Goal: Navigation & Orientation: Find specific page/section

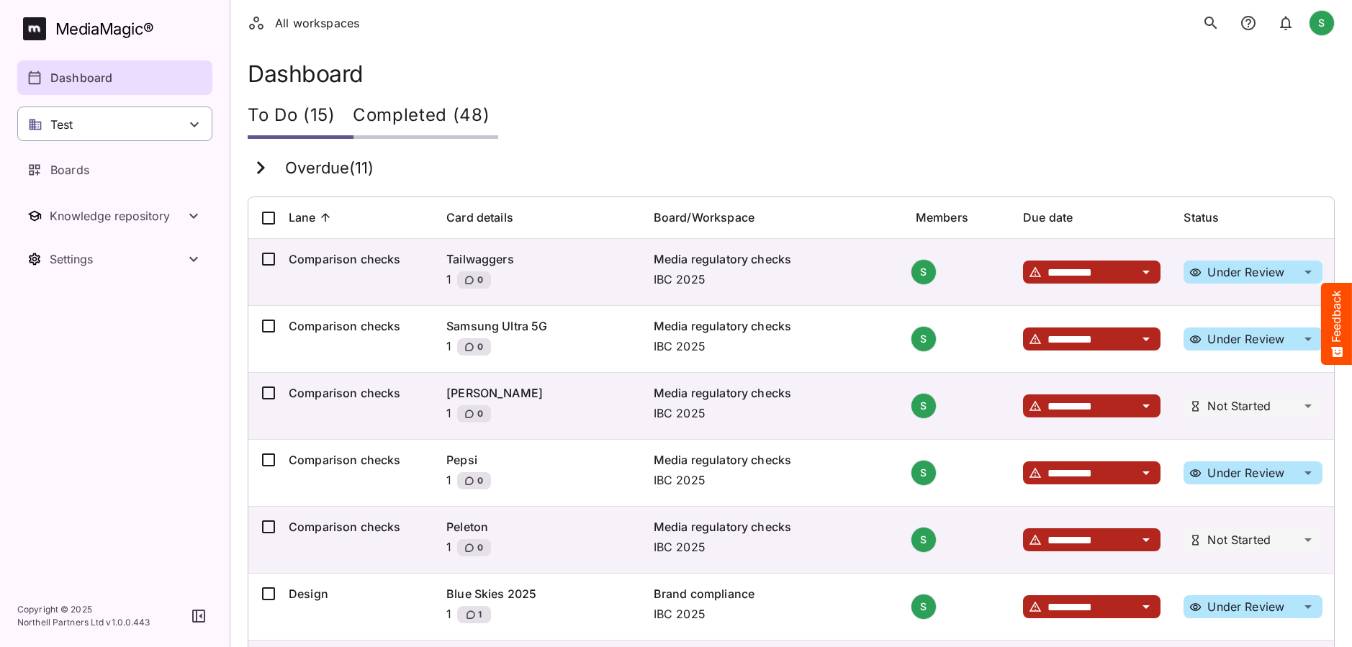
click at [181, 134] on div "Test" at bounding box center [114, 124] width 195 height 35
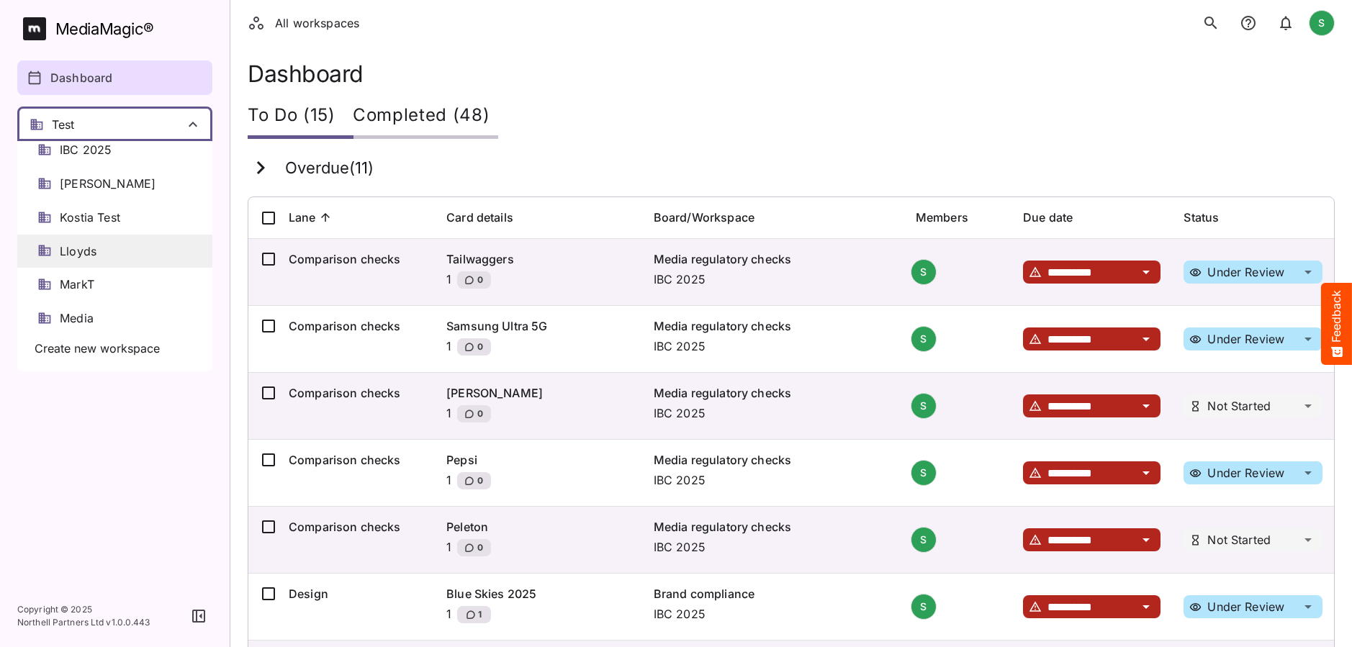
scroll to position [228, 0]
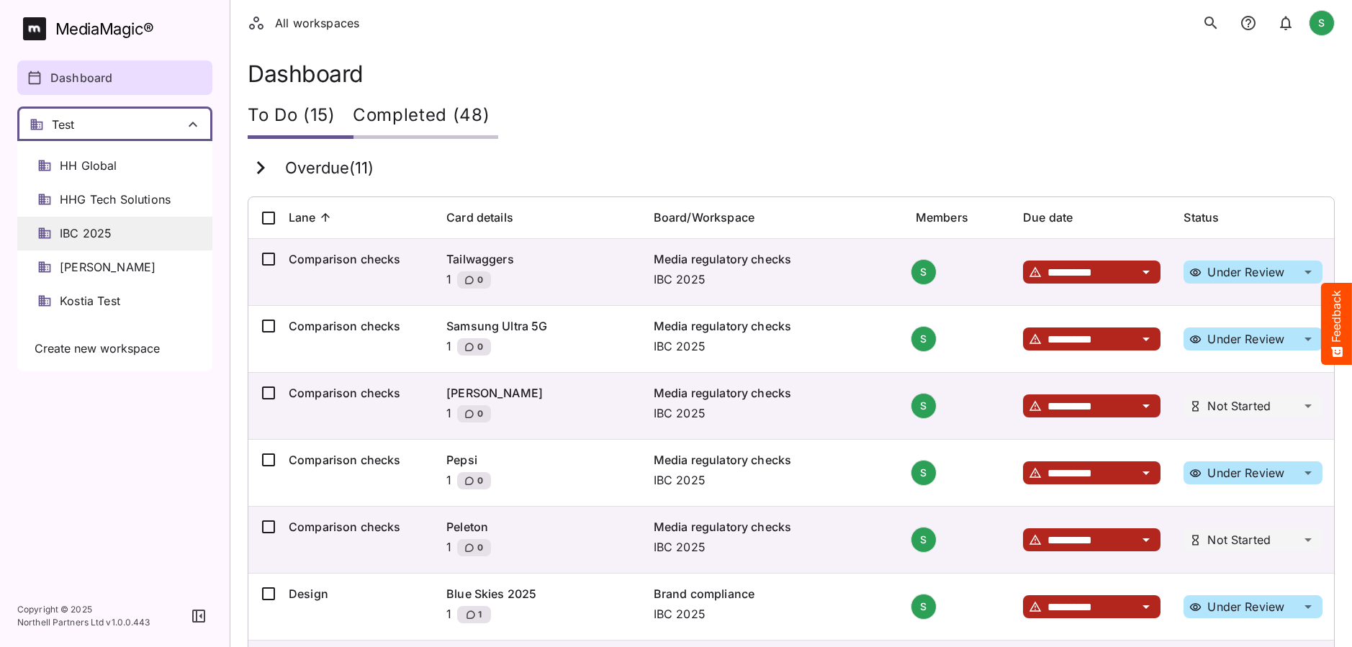
click at [145, 230] on div "IBC 2025" at bounding box center [114, 234] width 195 height 34
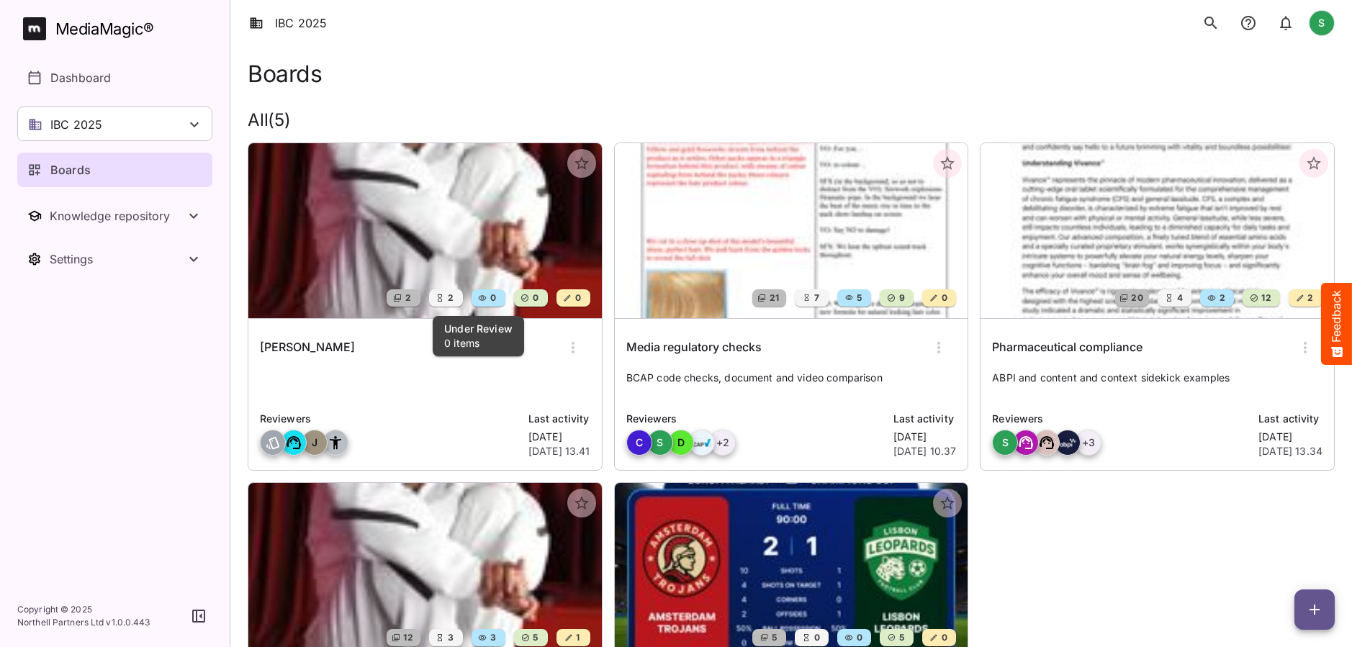
click at [434, 235] on img at bounding box center [424, 230] width 353 height 175
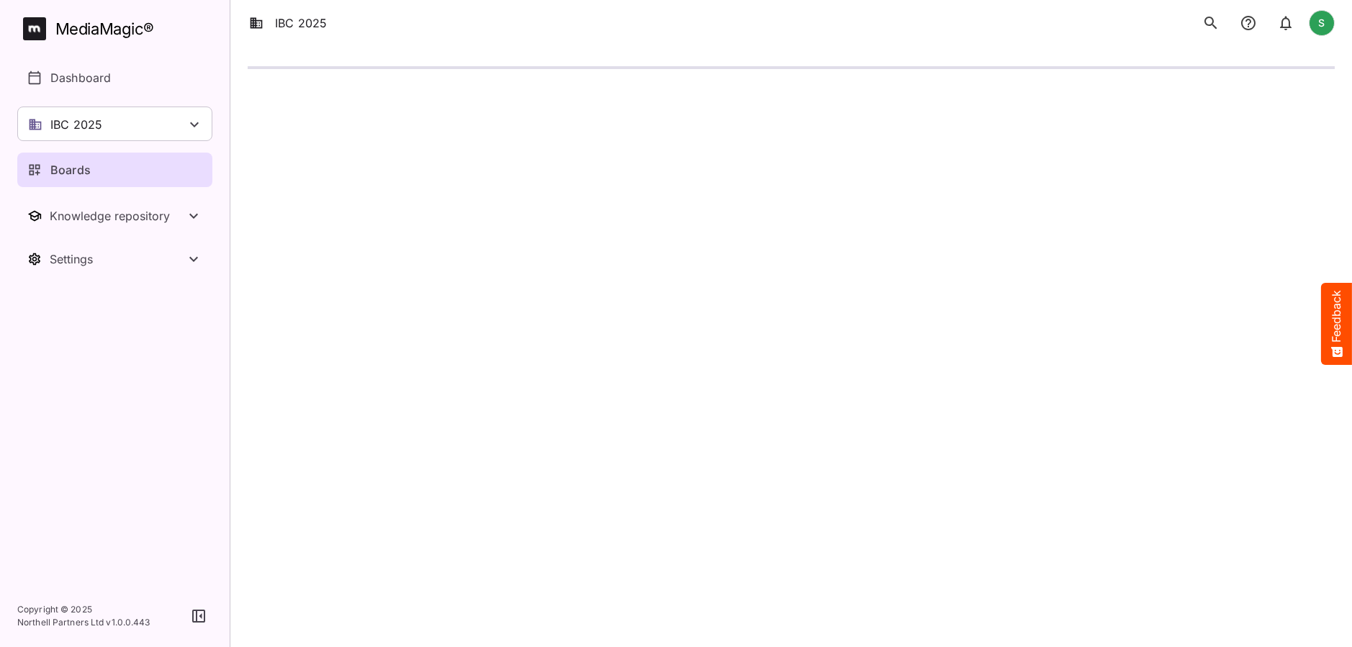
click at [434, 89] on html "IBC 2025 S MediaMagic ® Dashboard IBC 2025 Clearcast [PERSON_NAME] [PERSON_NAME…" at bounding box center [676, 44] width 1352 height 89
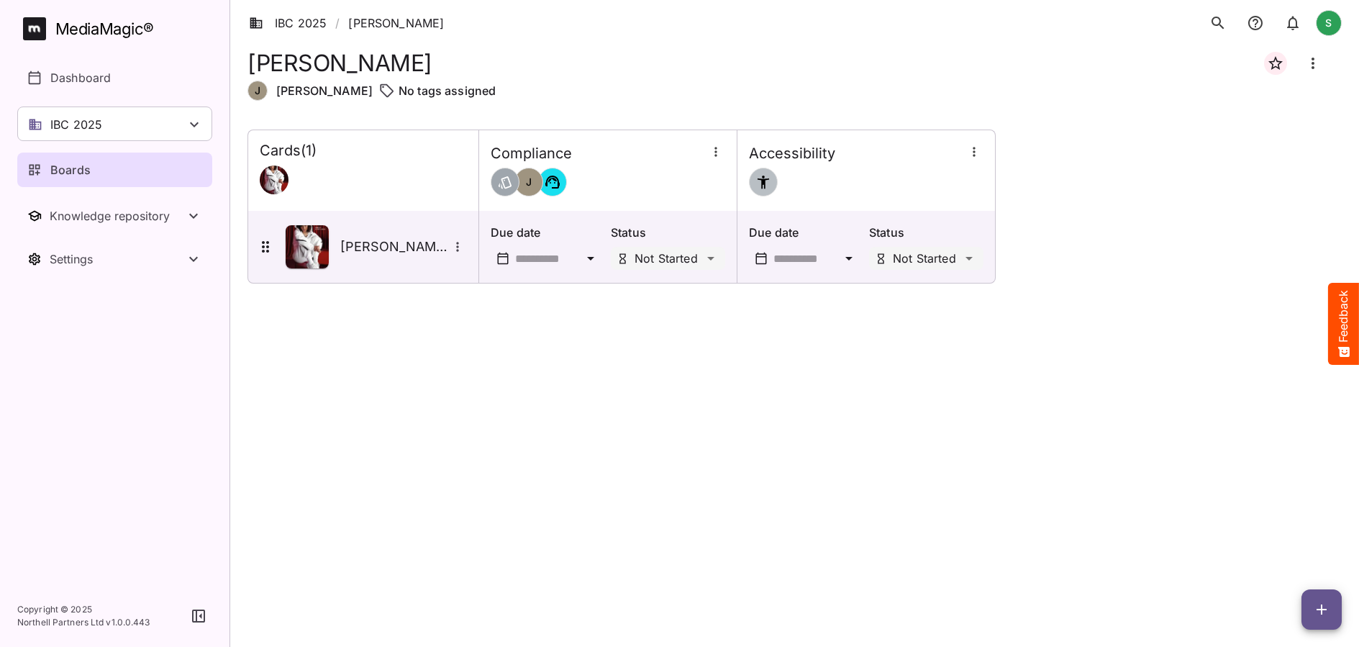
click at [81, 159] on link "Boards" at bounding box center [114, 170] width 195 height 35
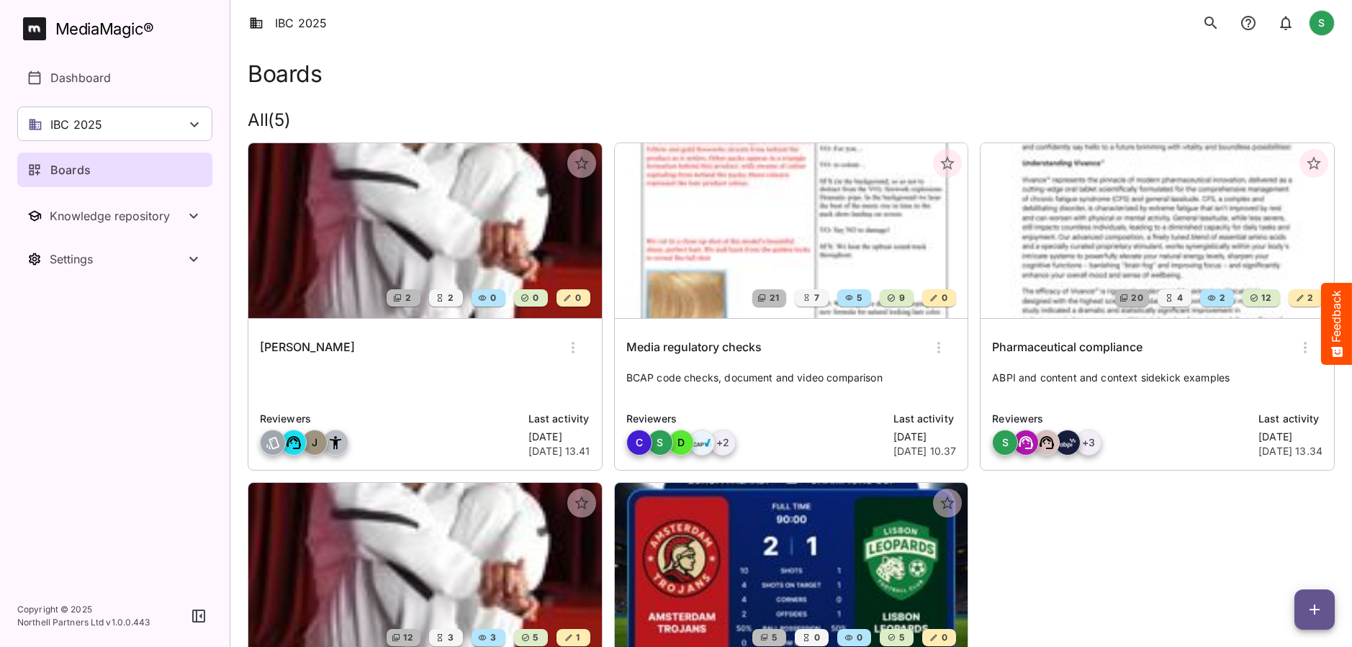
click at [572, 344] on icon "button" at bounding box center [572, 347] width 17 height 17
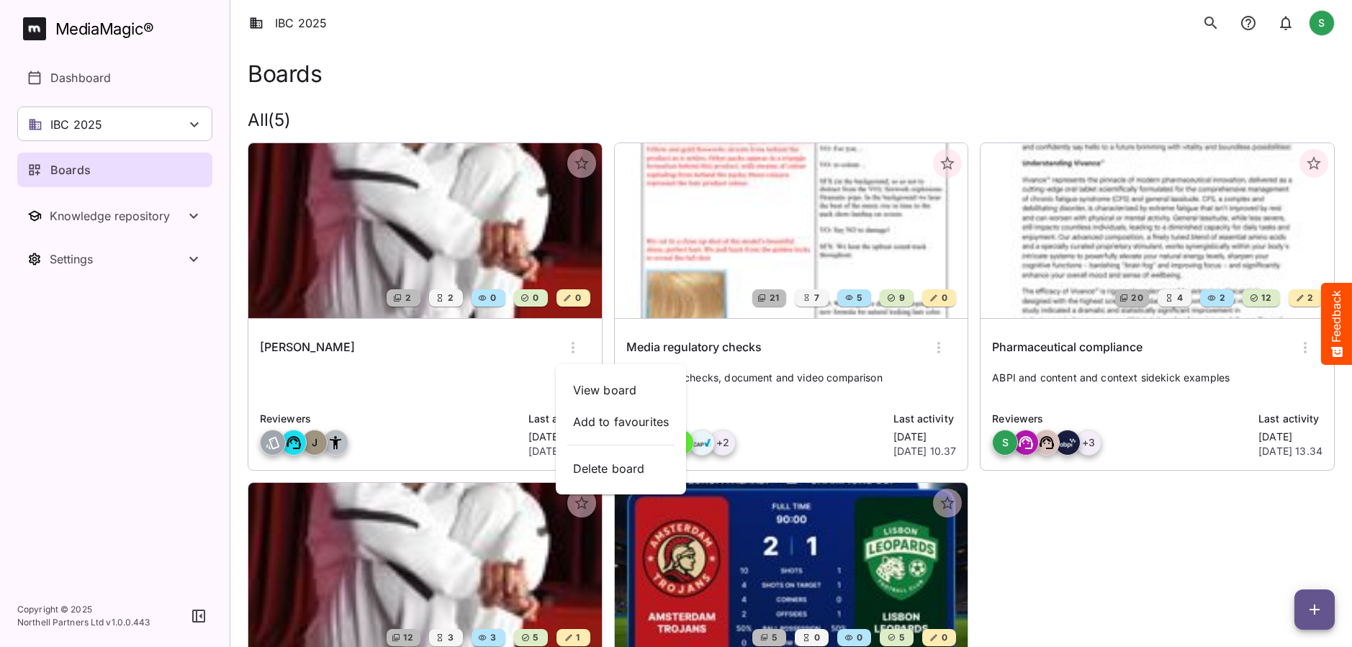
click at [1170, 546] on div at bounding box center [676, 323] width 1352 height 647
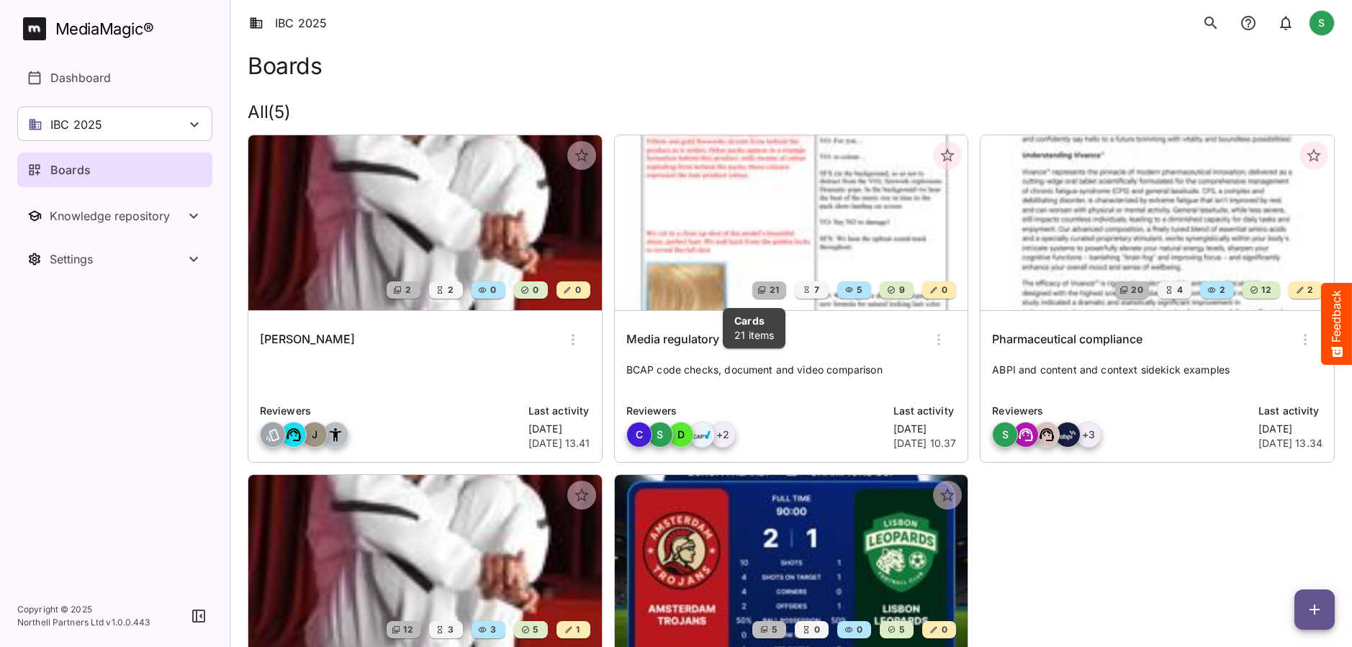
scroll to position [200, 0]
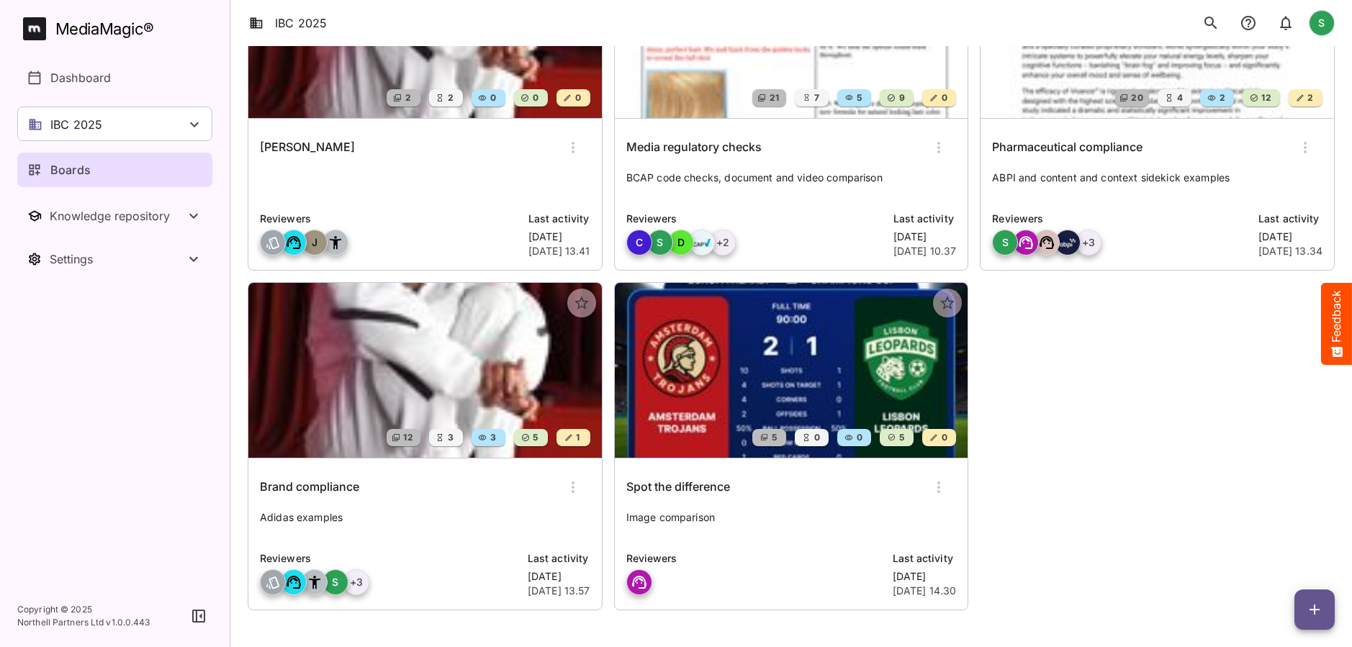
click at [576, 148] on icon "button" at bounding box center [572, 147] width 17 height 17
click at [1116, 433] on div at bounding box center [676, 323] width 1352 height 647
